Goal: Task Accomplishment & Management: Complete application form

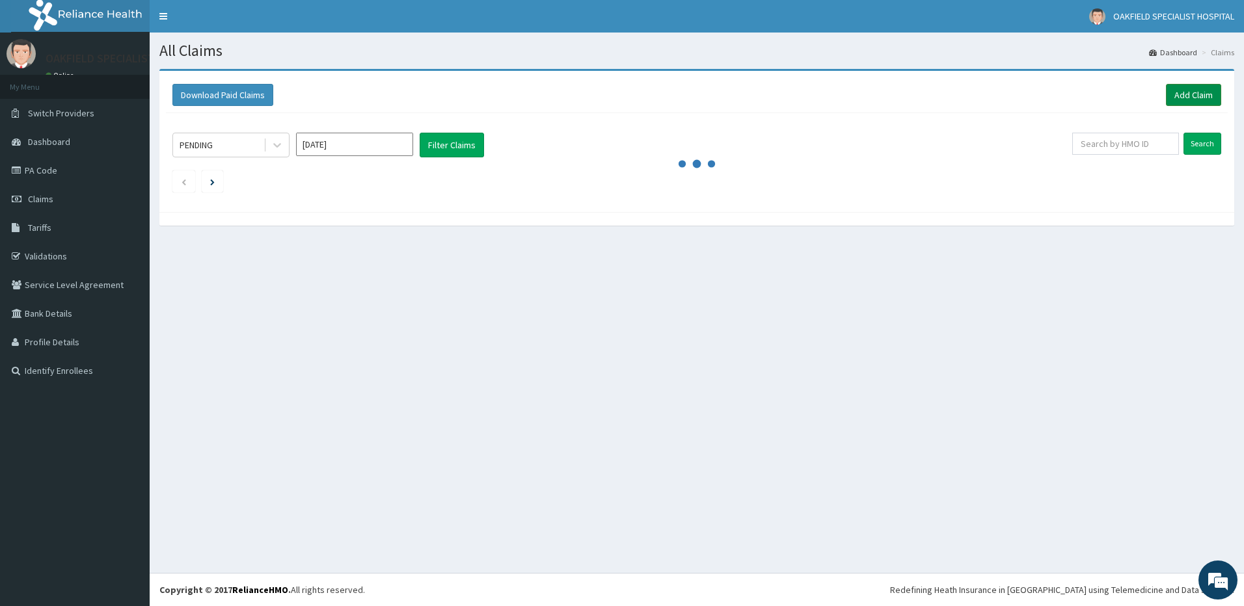
click at [1191, 95] on link "Add Claim" at bounding box center [1193, 95] width 55 height 22
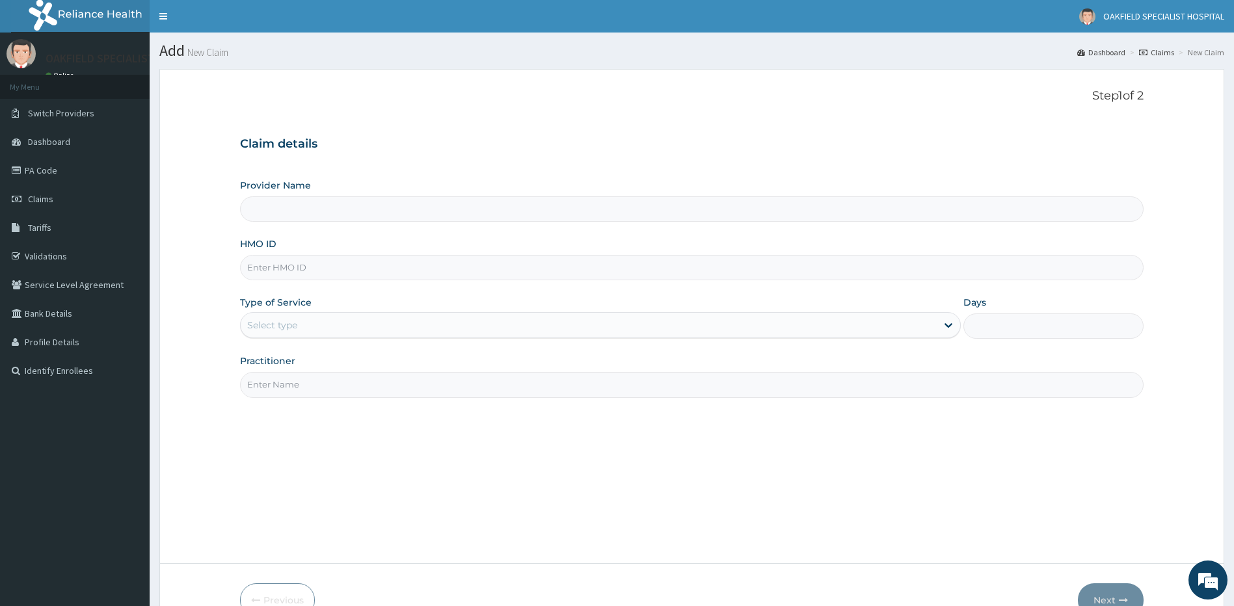
click at [283, 266] on input "HMO ID" at bounding box center [692, 267] width 904 height 25
type input "Vinca Hospital Limited"
paste input "KAT/10003/B"
type input "KAT/10003/B"
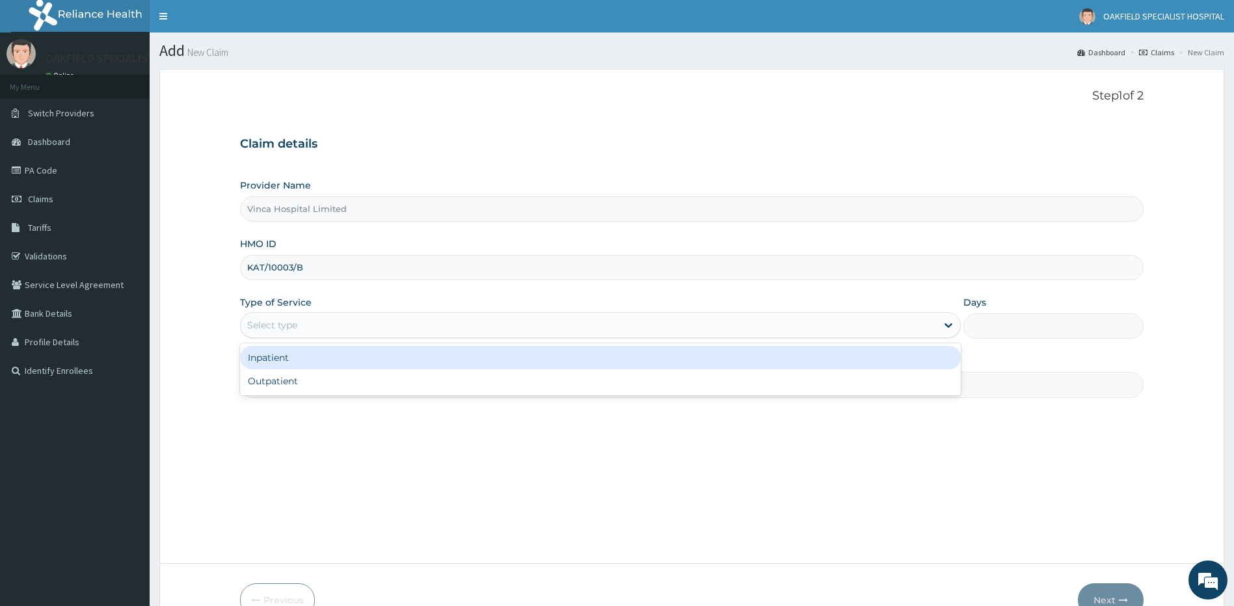
click at [280, 332] on div "Select type" at bounding box center [272, 325] width 50 height 13
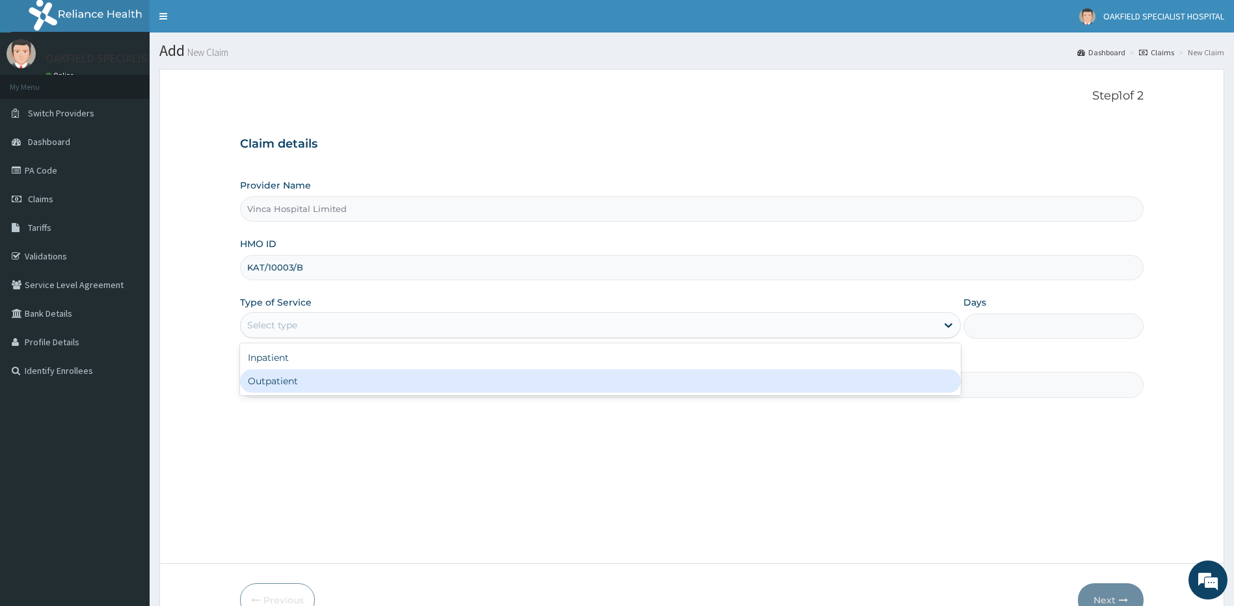
click at [278, 384] on div "Outpatient" at bounding box center [600, 381] width 721 height 23
type input "1"
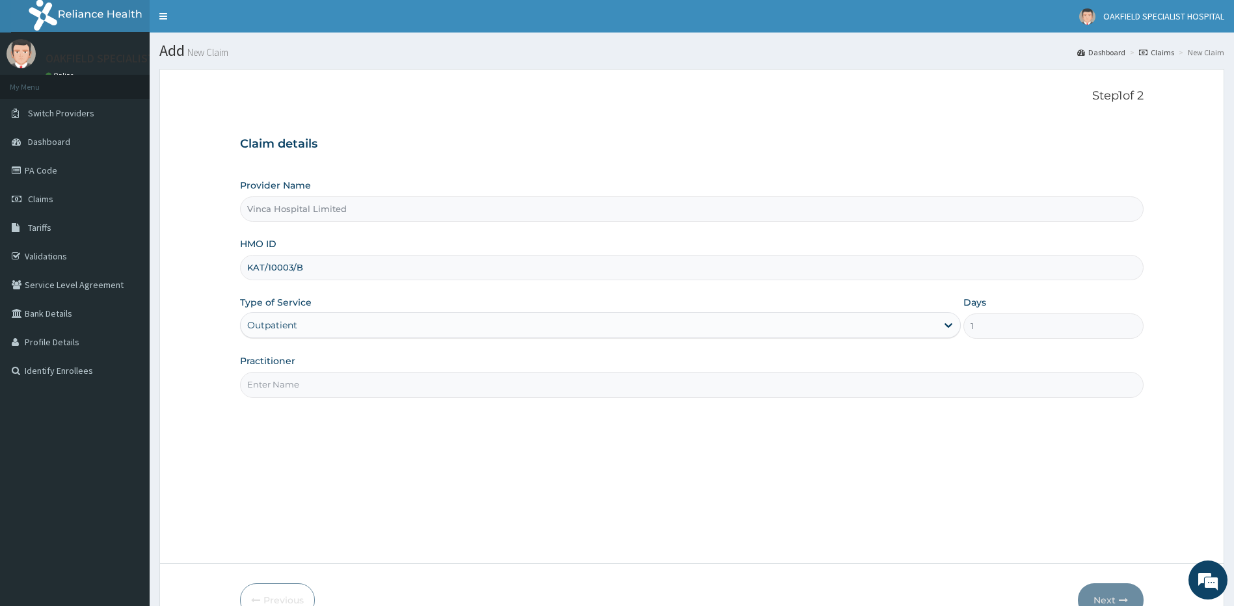
click at [298, 386] on input "Practitioner" at bounding box center [692, 384] width 904 height 25
type input "DR [PERSON_NAME]"
click at [1109, 589] on button "Next" at bounding box center [1111, 601] width 66 height 34
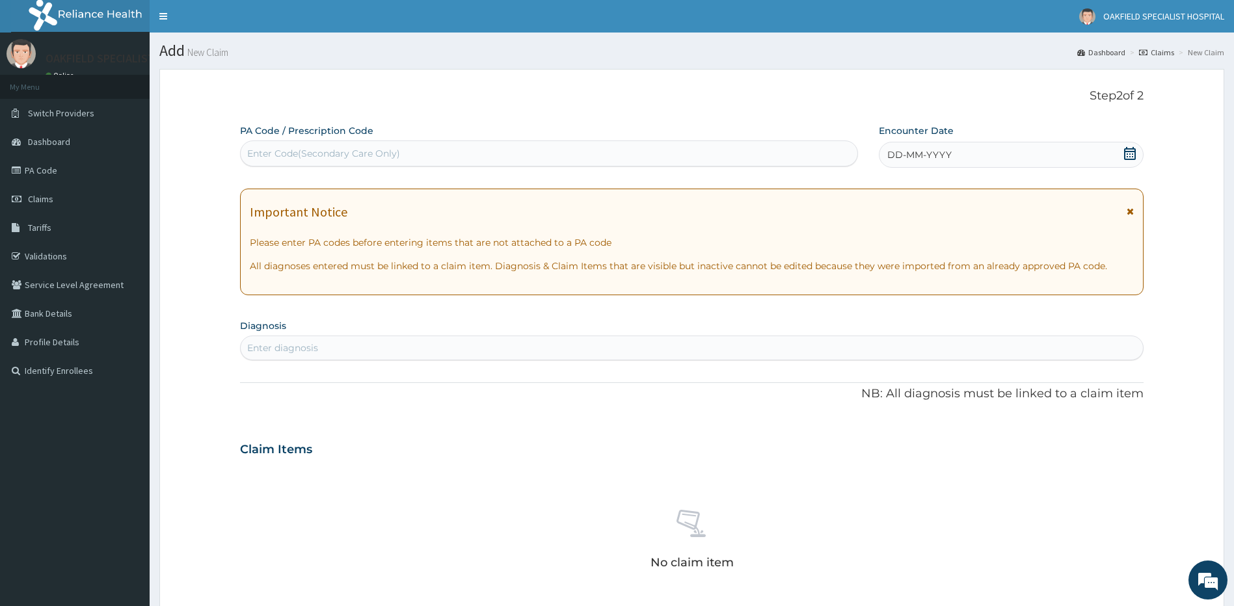
click at [370, 164] on div "Enter Code(Secondary Care Only)" at bounding box center [549, 153] width 617 height 21
click at [345, 147] on div "Enter Code(Secondary Care Only)" at bounding box center [323, 153] width 153 height 13
paste input "PA/845BCA"
type input "PA/845BCA"
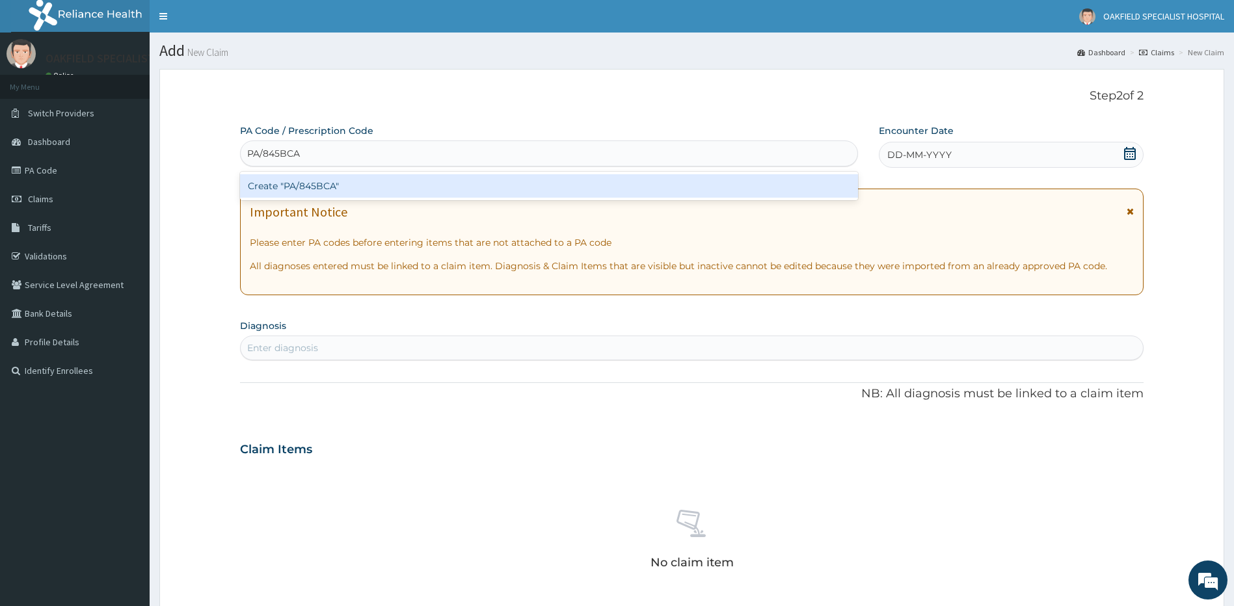
click at [306, 190] on div "Create "PA/845BCA"" at bounding box center [549, 185] width 618 height 23
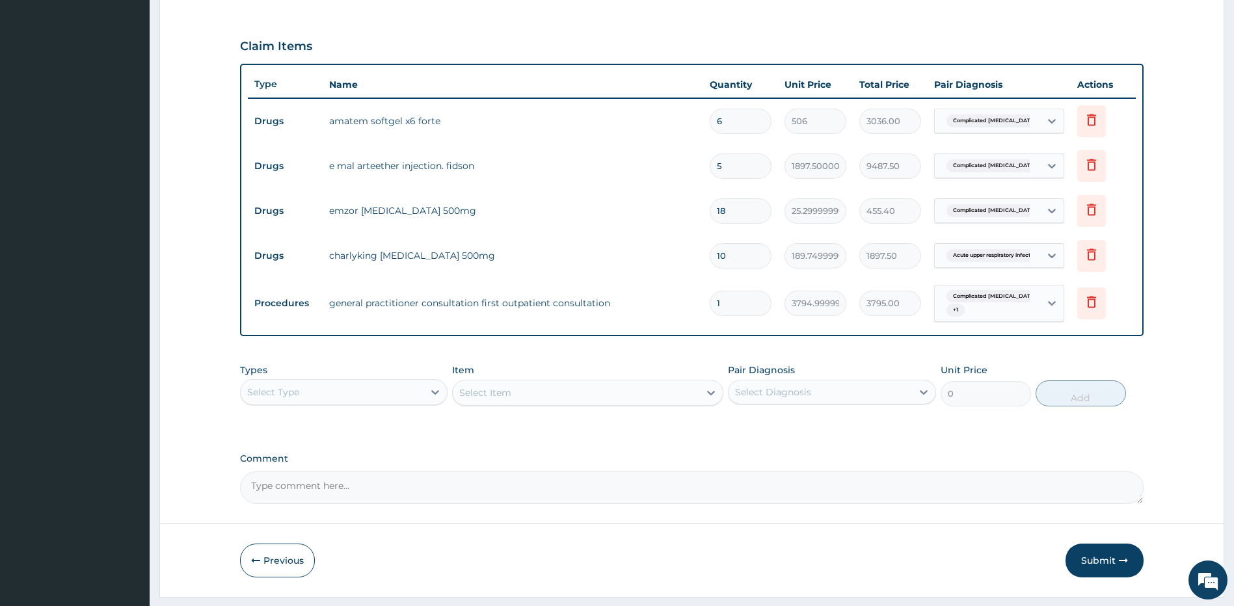
scroll to position [442, 0]
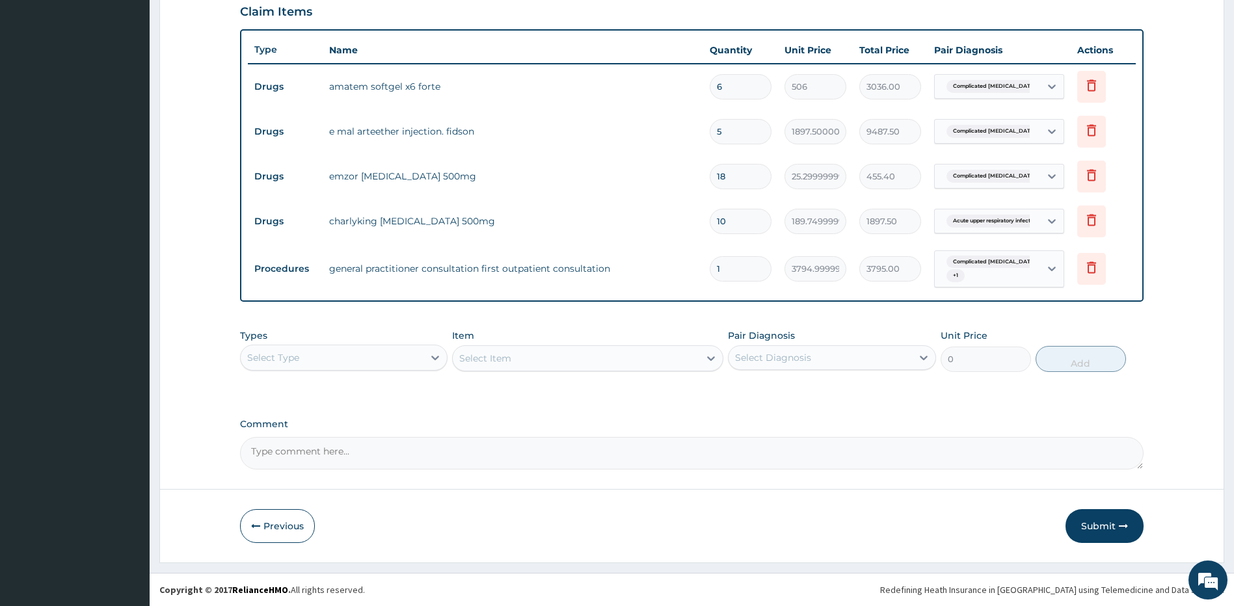
click at [1096, 517] on button "Submit" at bounding box center [1105, 526] width 78 height 34
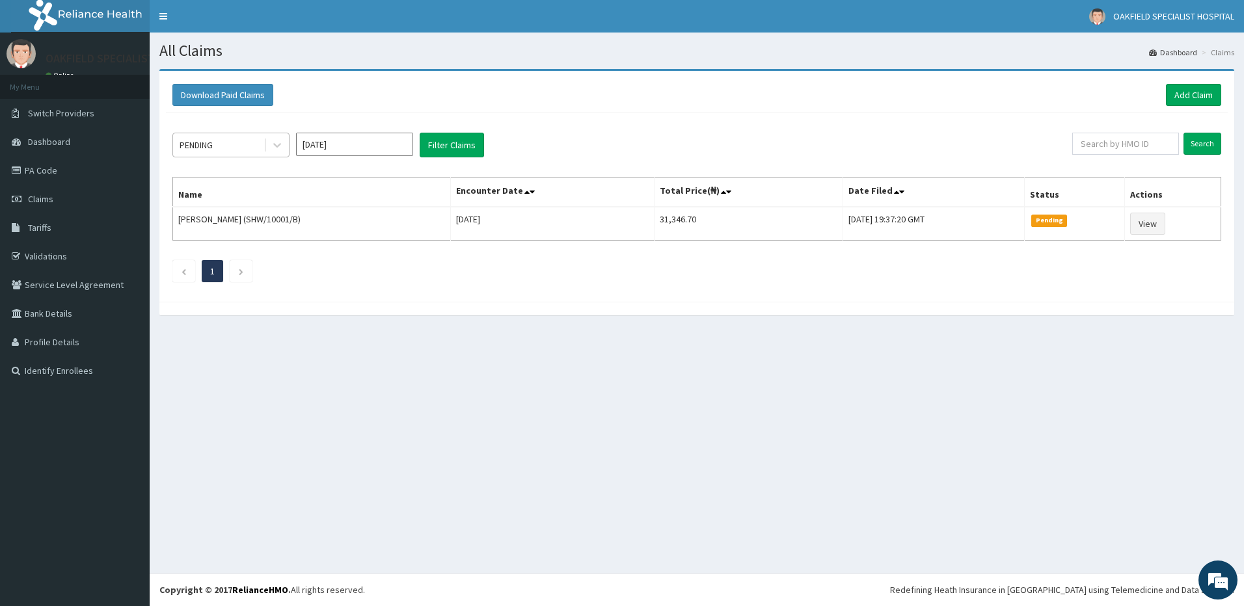
click at [206, 142] on div "PENDING" at bounding box center [196, 145] width 33 height 13
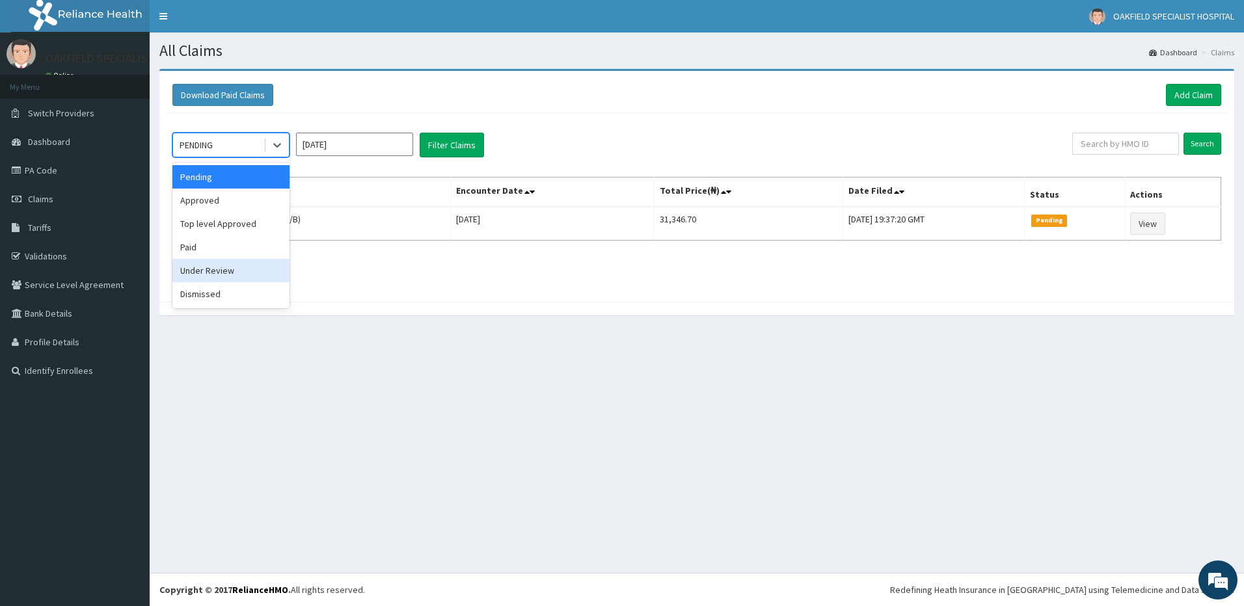
click at [232, 274] on div "Under Review" at bounding box center [230, 270] width 117 height 23
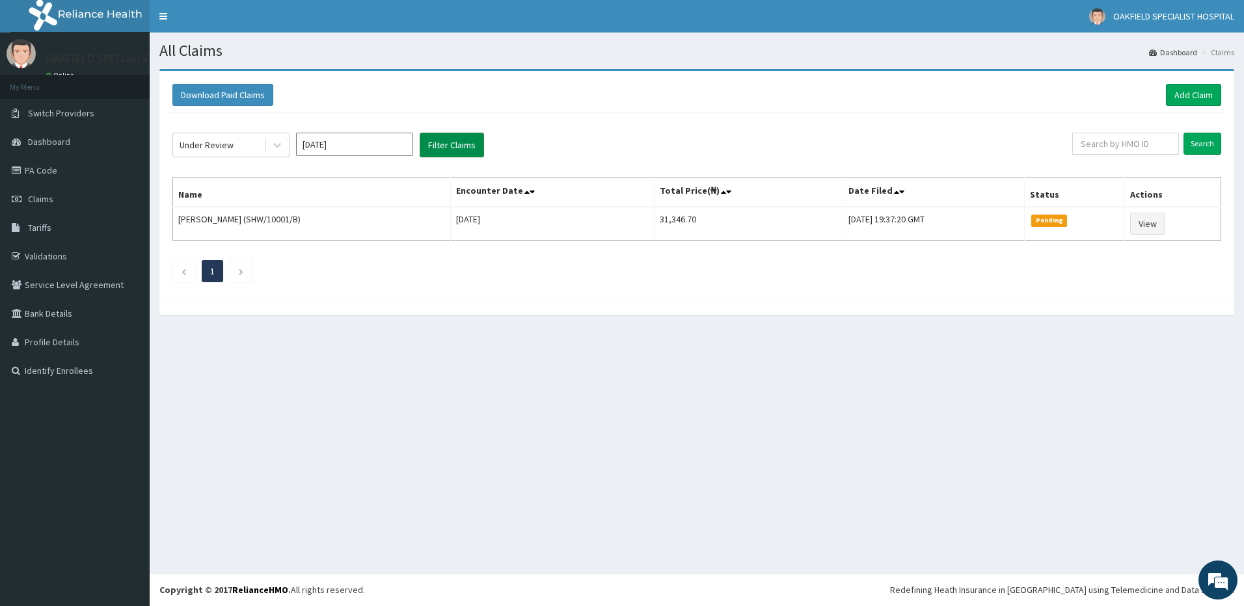
click at [450, 147] on button "Filter Claims" at bounding box center [452, 145] width 64 height 25
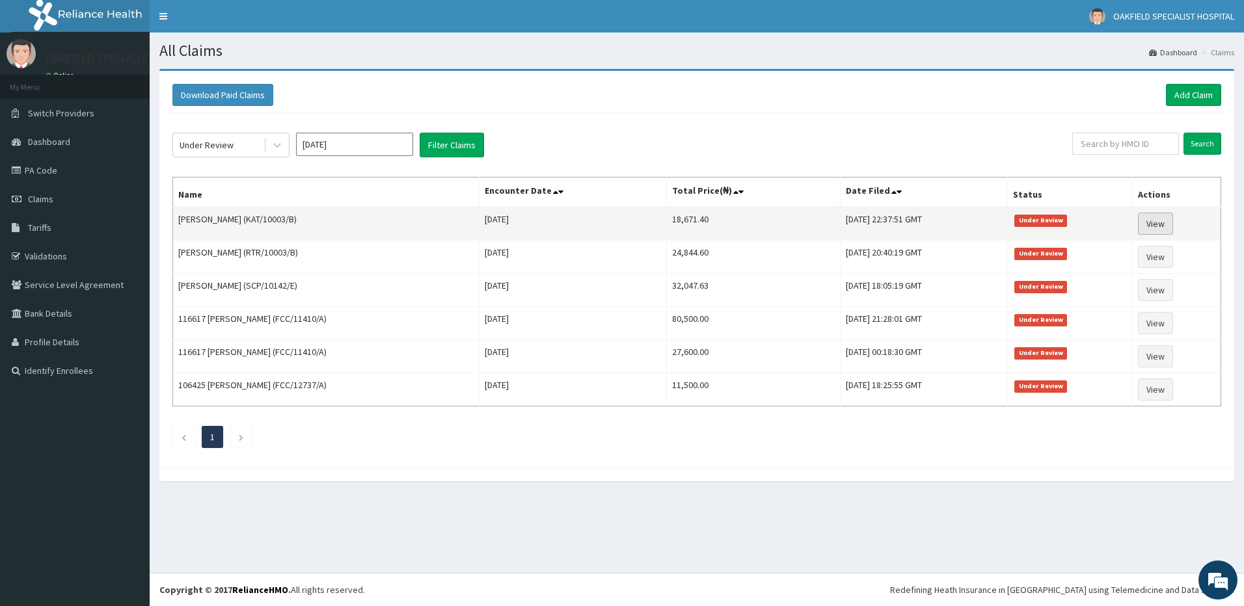
click at [1167, 225] on link "View" at bounding box center [1155, 224] width 35 height 22
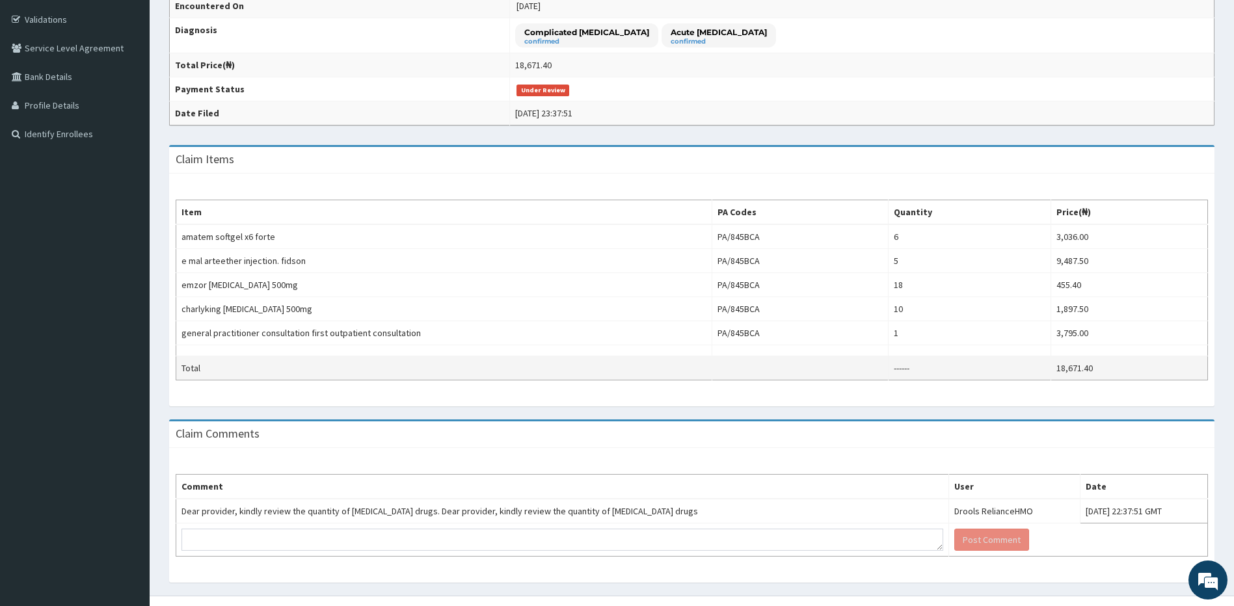
scroll to position [260, 0]
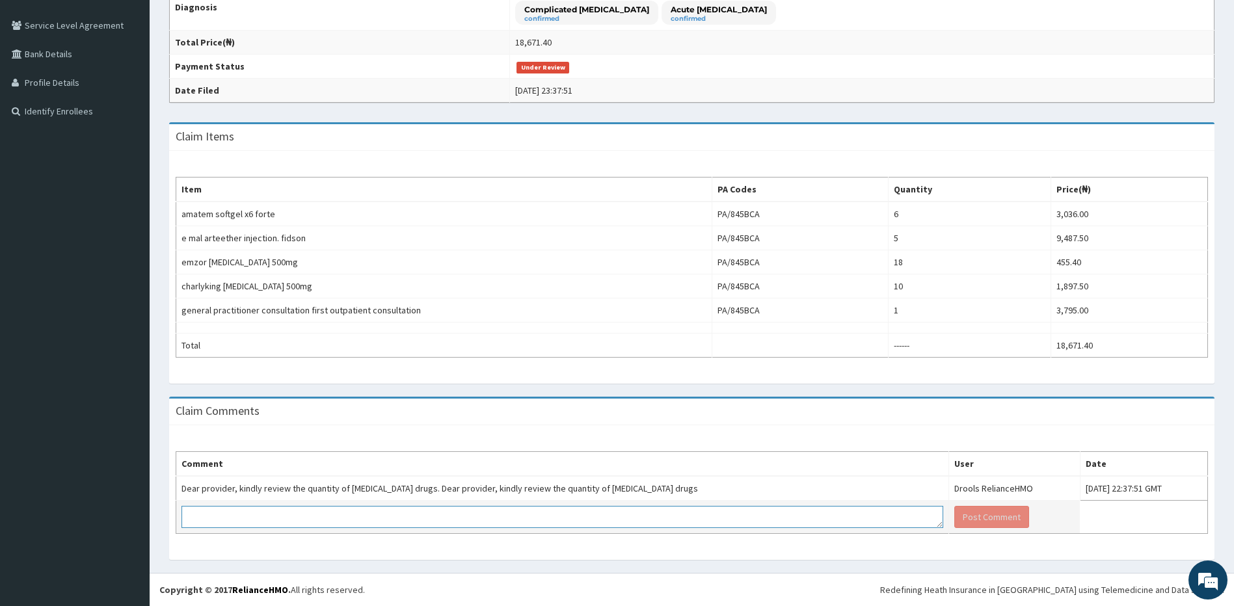
click at [360, 514] on textarea at bounding box center [563, 517] width 762 height 22
type textarea "KINDLY NOTE HAT ENROLLEE IS TAKING 240MG OF EMAL INJECTION KINDLY NOTE ENROLLEE…"
click at [954, 513] on button "Post Comment" at bounding box center [991, 517] width 75 height 22
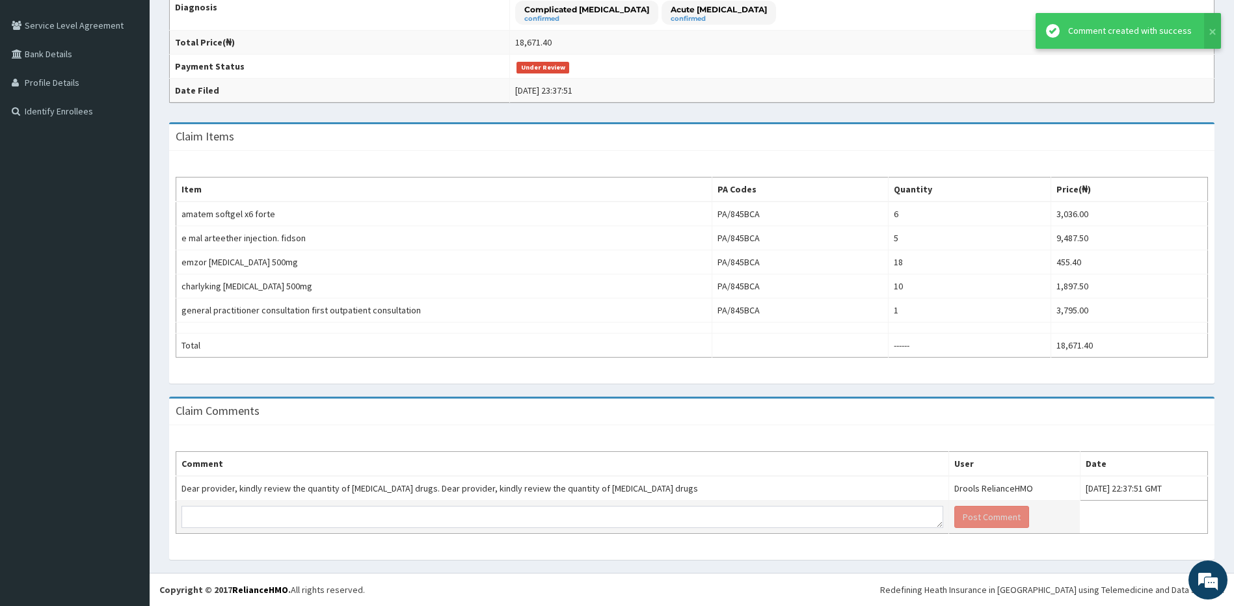
scroll to position [0, 0]
